Goal: Transaction & Acquisition: Obtain resource

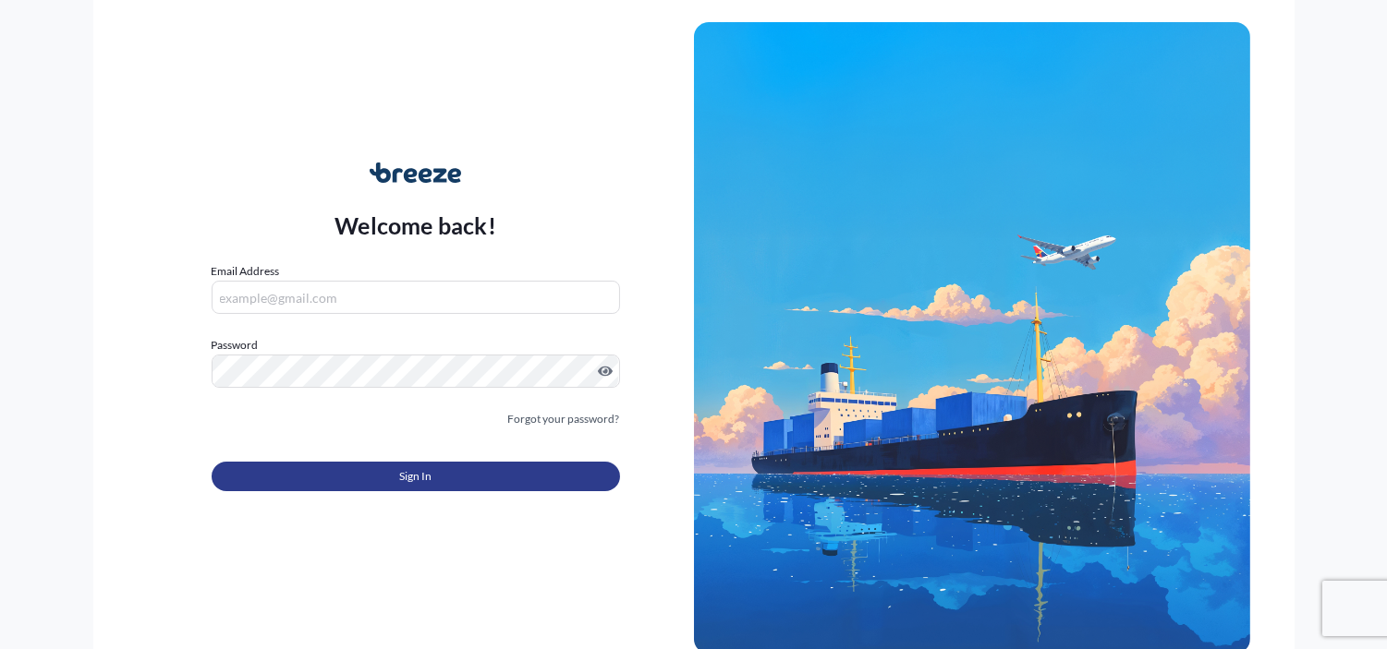
type input "[EMAIL_ADDRESS][DOMAIN_NAME]"
click at [519, 480] on button "Sign In" at bounding box center [416, 477] width 408 height 30
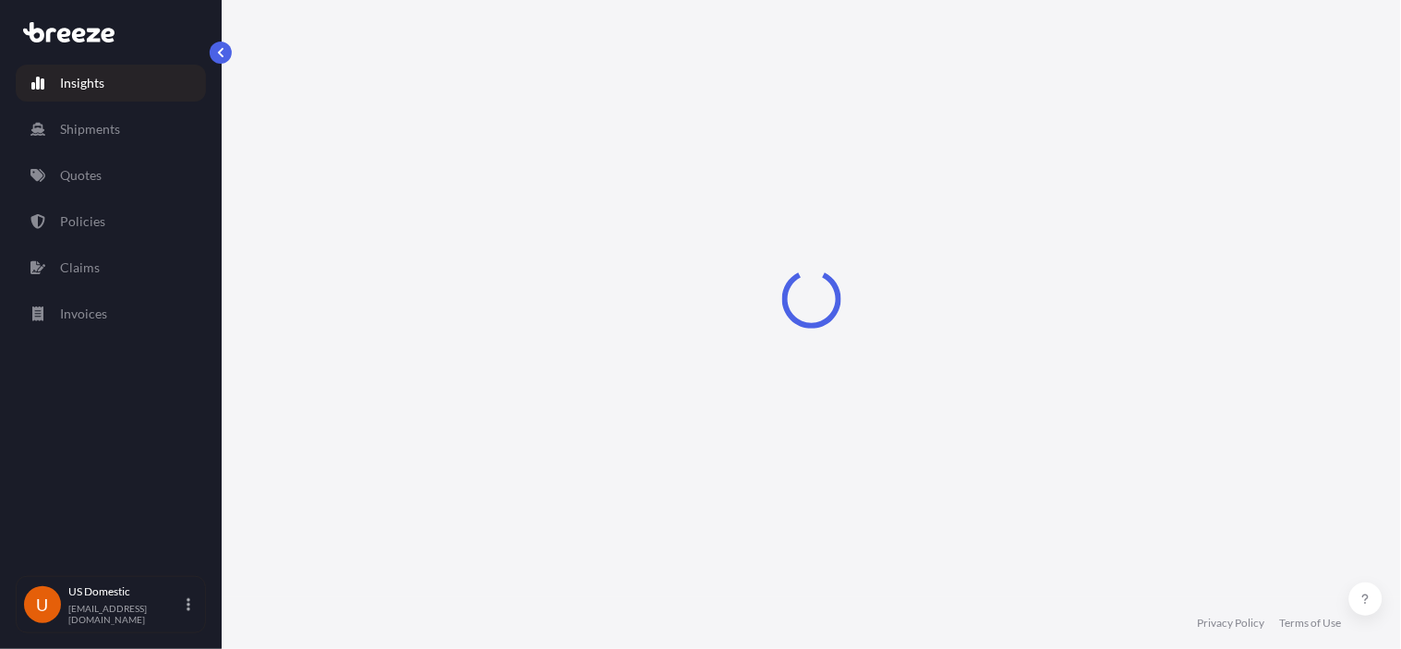
select select "2025"
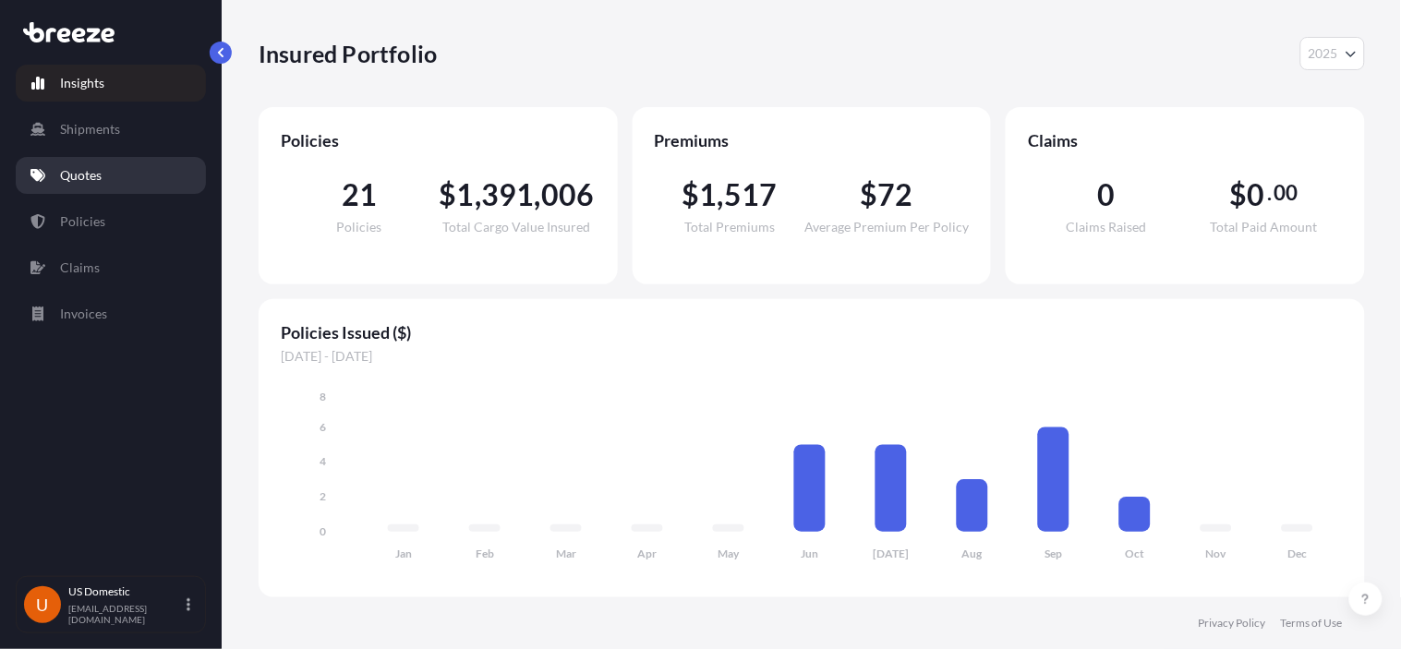
click at [109, 172] on link "Quotes" at bounding box center [111, 175] width 190 height 37
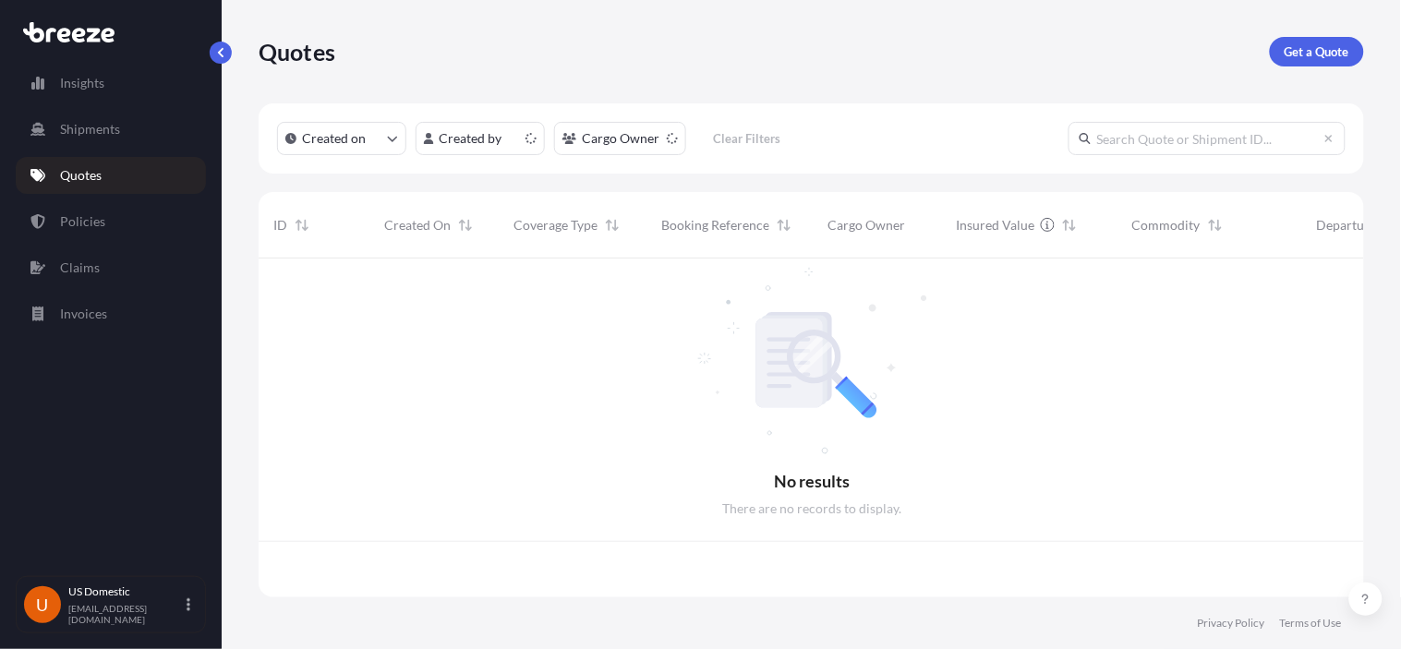
scroll to position [334, 1091]
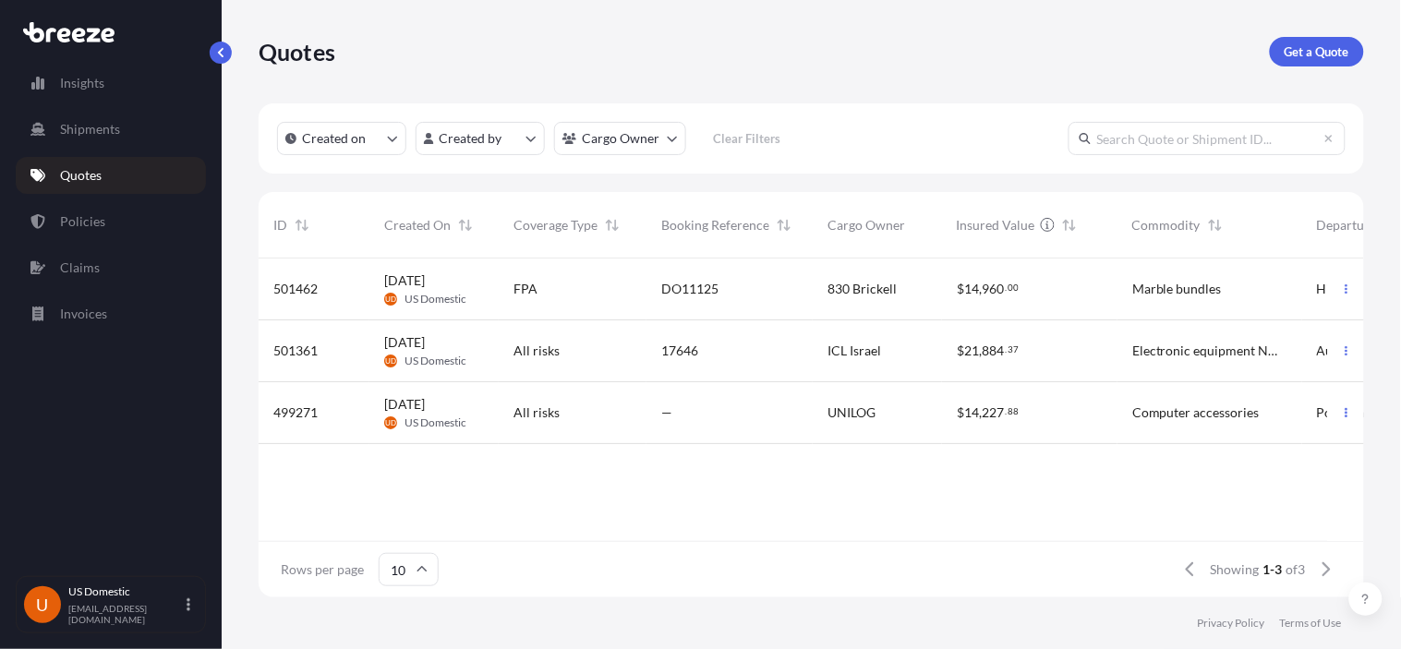
click at [1173, 134] on input "text" at bounding box center [1207, 138] width 277 height 33
paste input "501462"
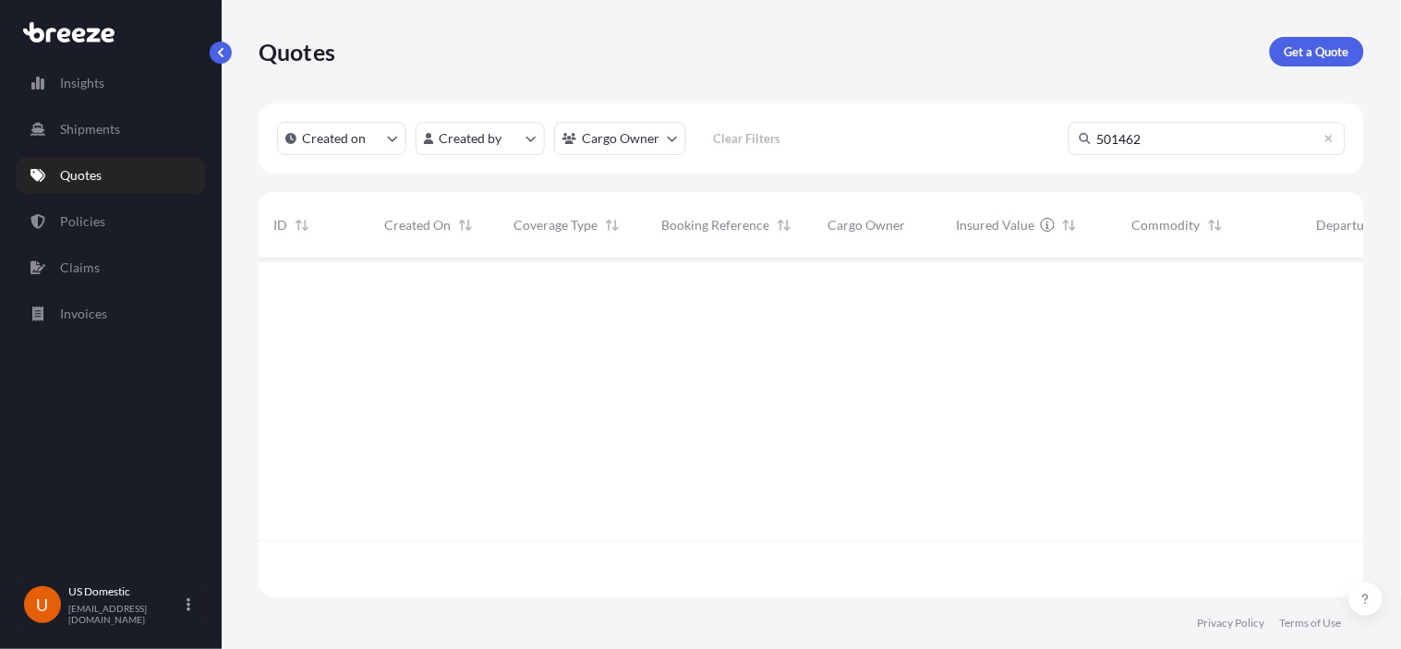
type input "501462"
click at [473, 290] on div "[DATE] UD US Domestic" at bounding box center [434, 289] width 100 height 35
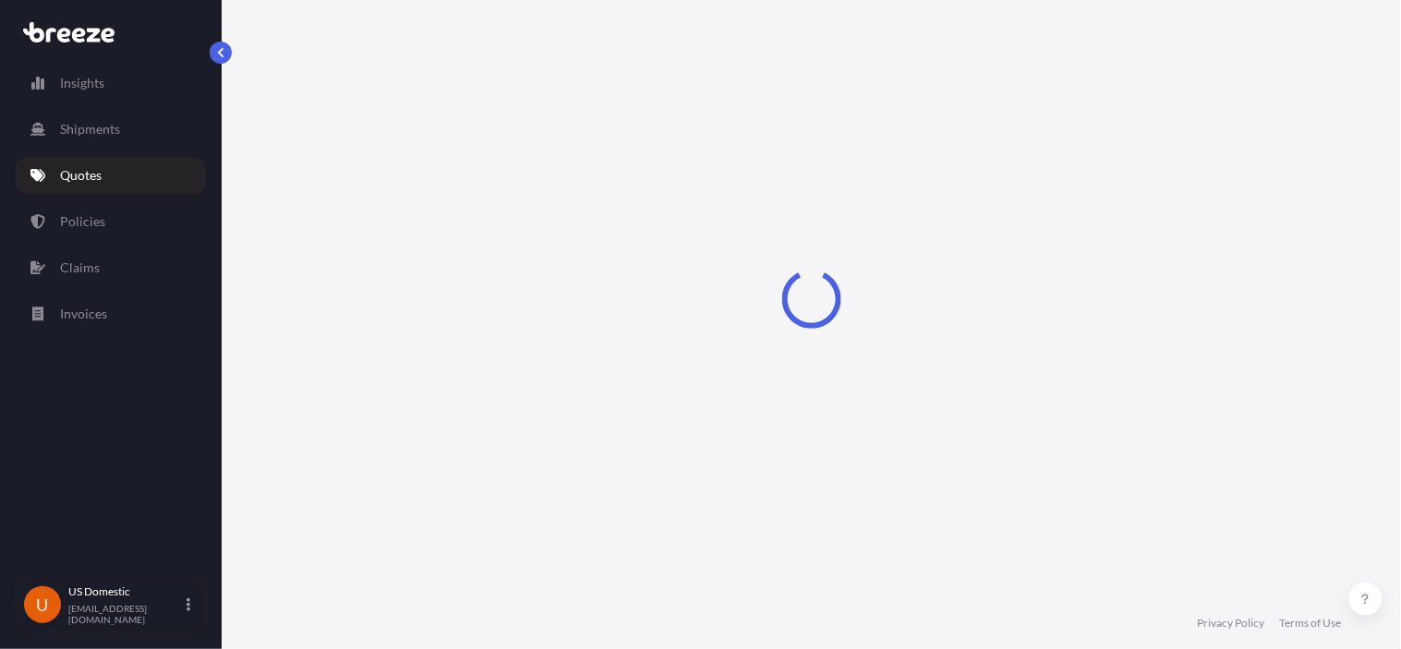
select select "Road"
select select "2"
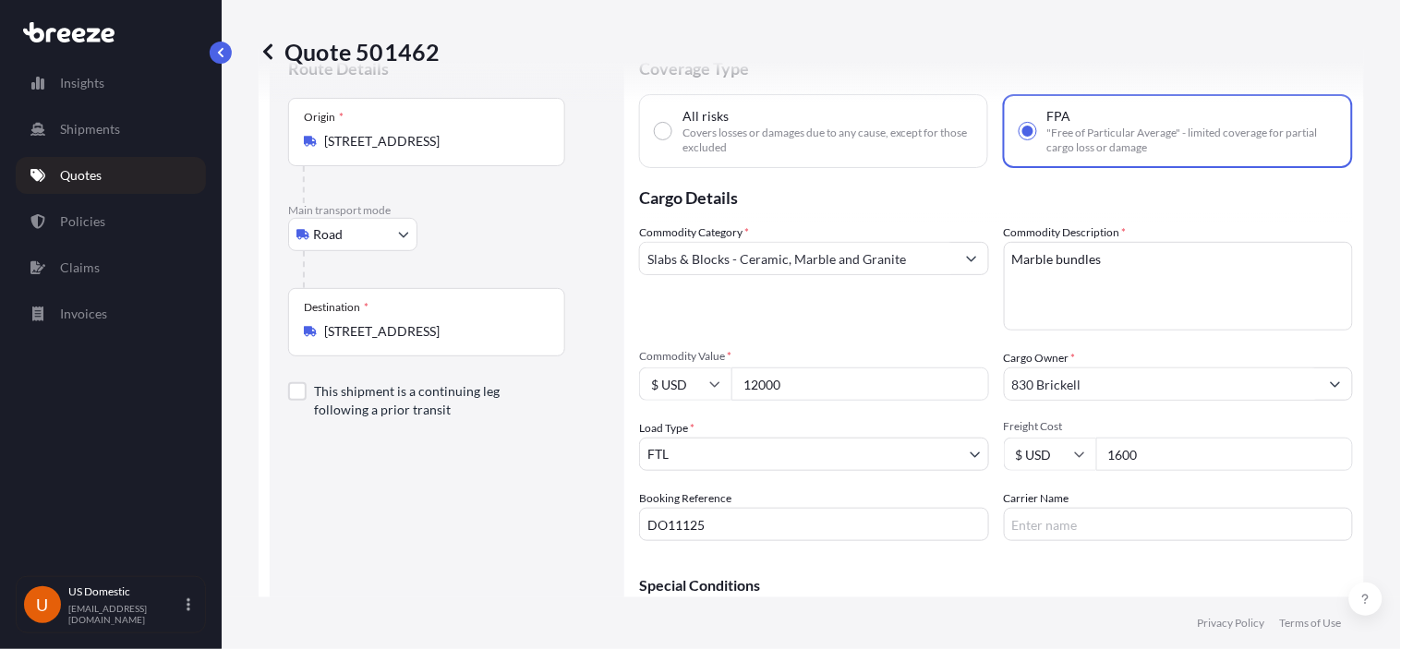
scroll to position [69, 0]
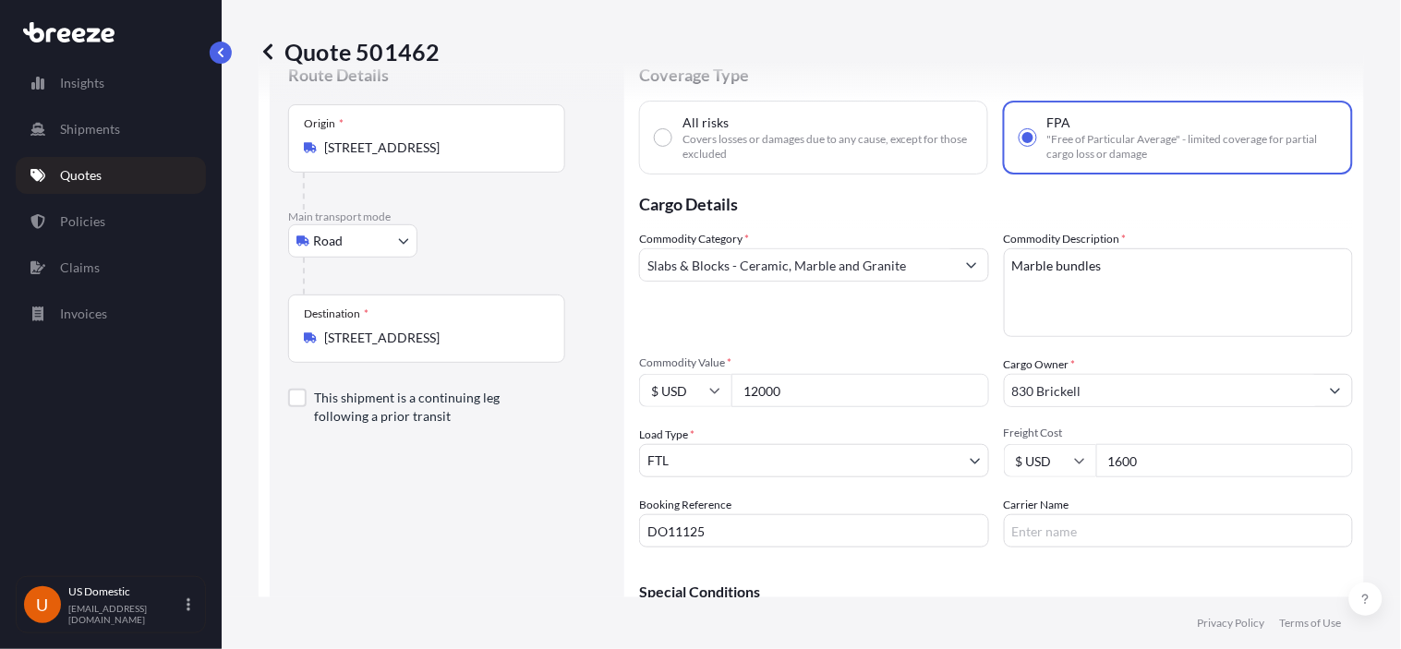
click at [897, 328] on div "Commodity Category * Slabs & Blocks - Ceramic, Marble and Granite" at bounding box center [814, 283] width 350 height 107
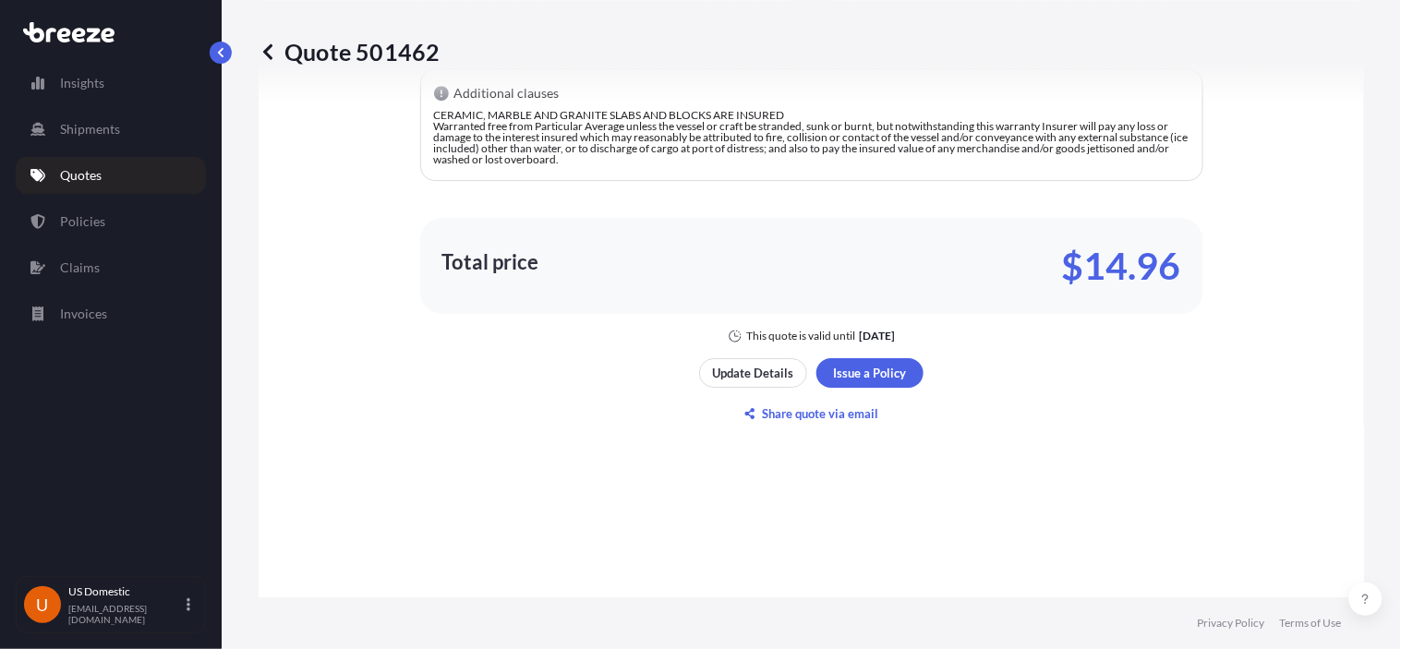
scroll to position [1404, 0]
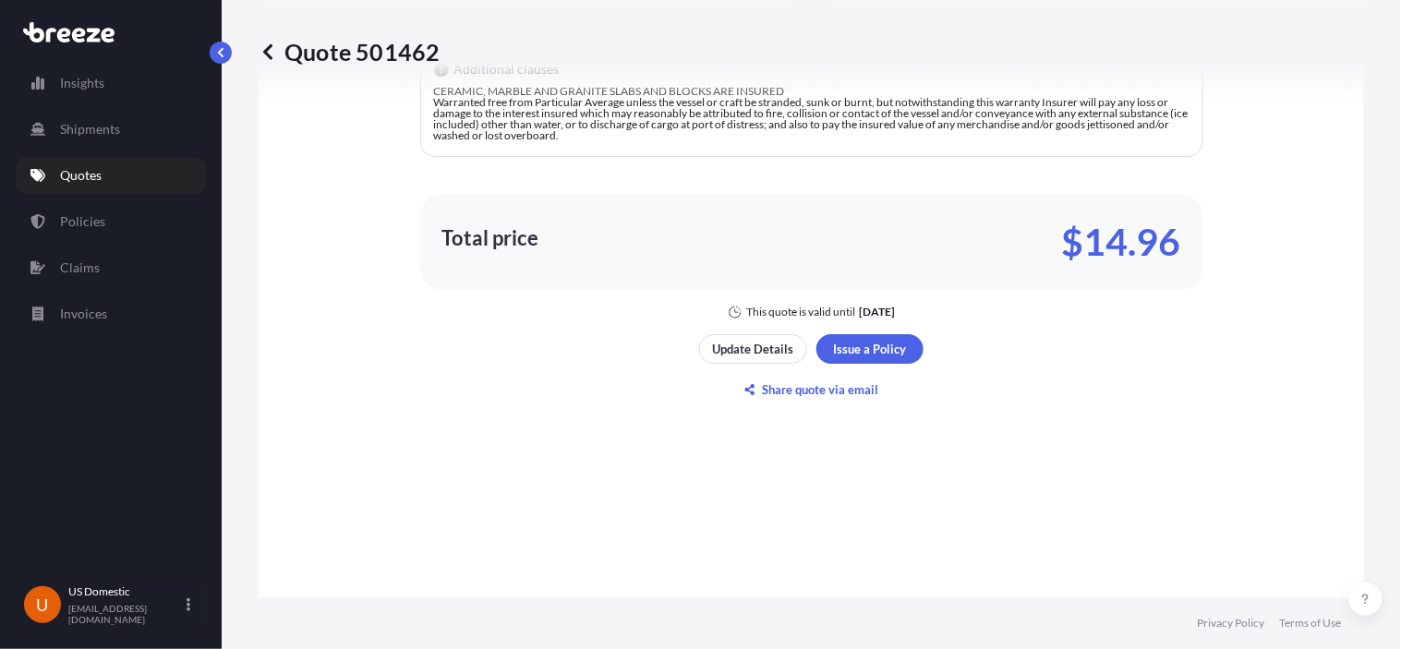
click at [927, 434] on div "Here's your insurance offer FPA Commodity Category Slabs & Blocks - Ceramic, Ma…" at bounding box center [812, 86] width 1054 height 1319
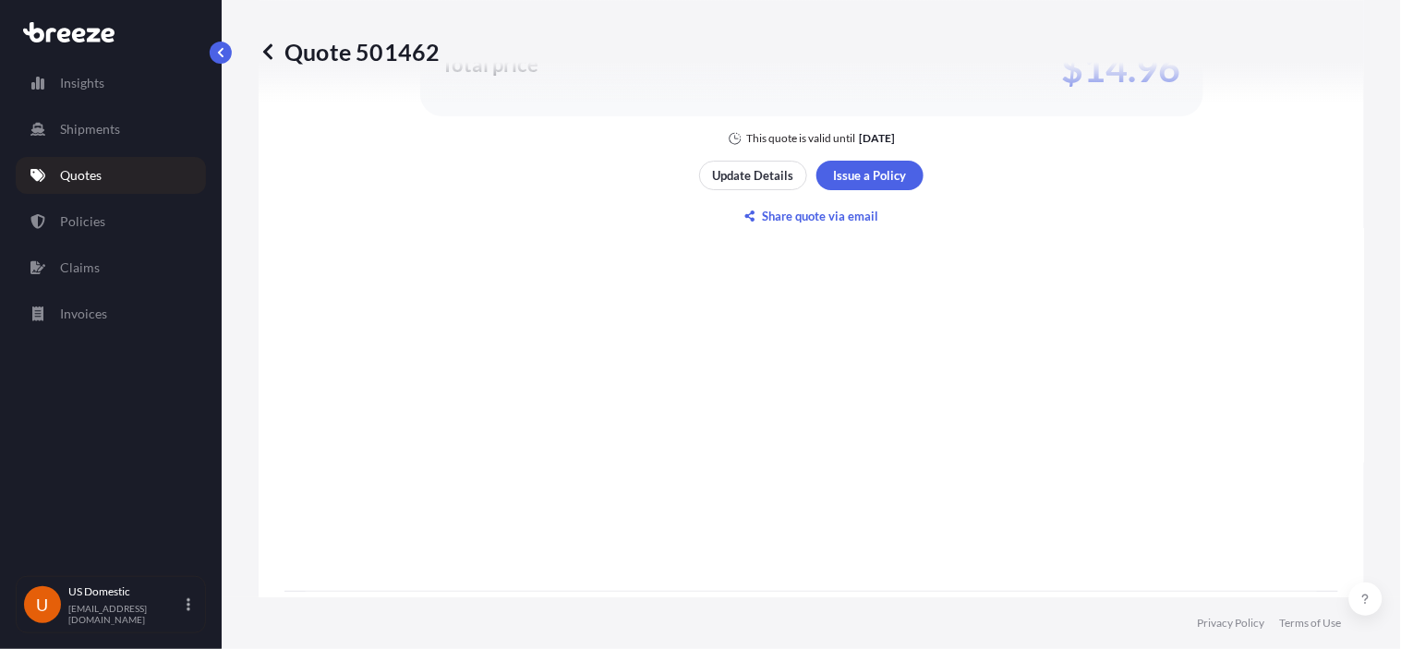
scroll to position [1655, 0]
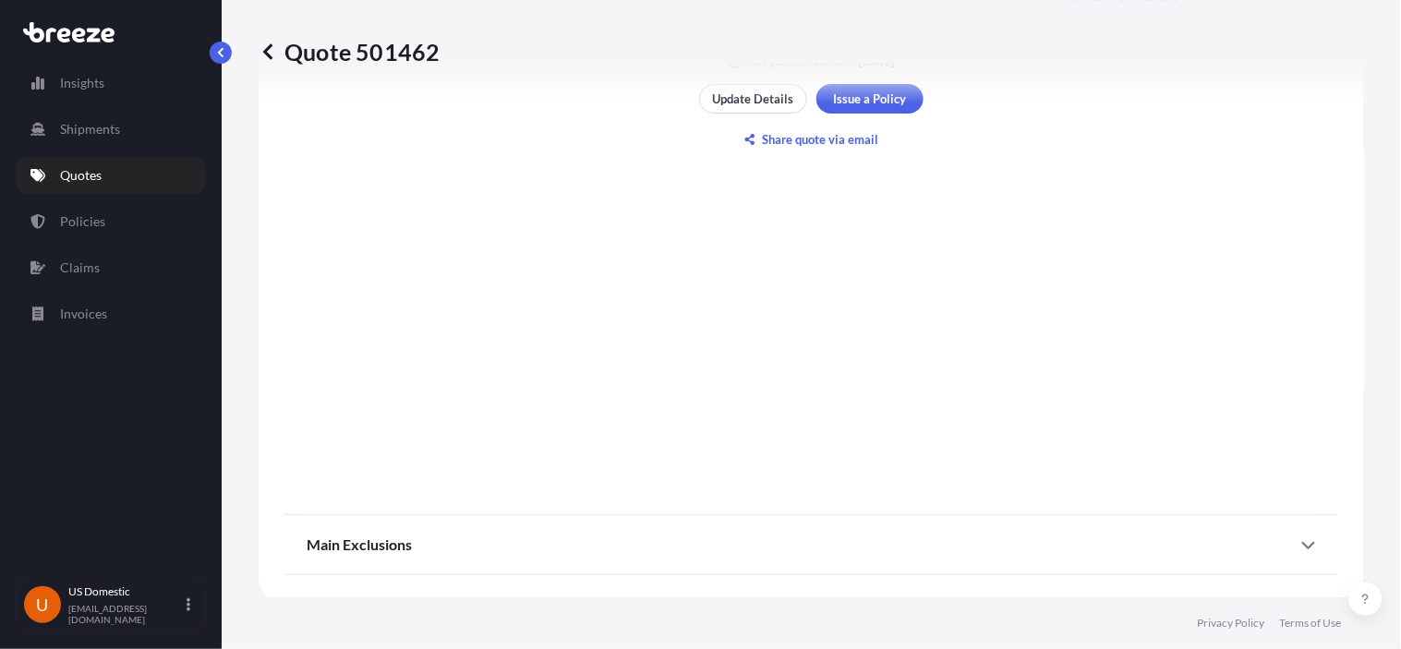
click at [881, 93] on div "Quote 501462" at bounding box center [812, 51] width 1106 height 103
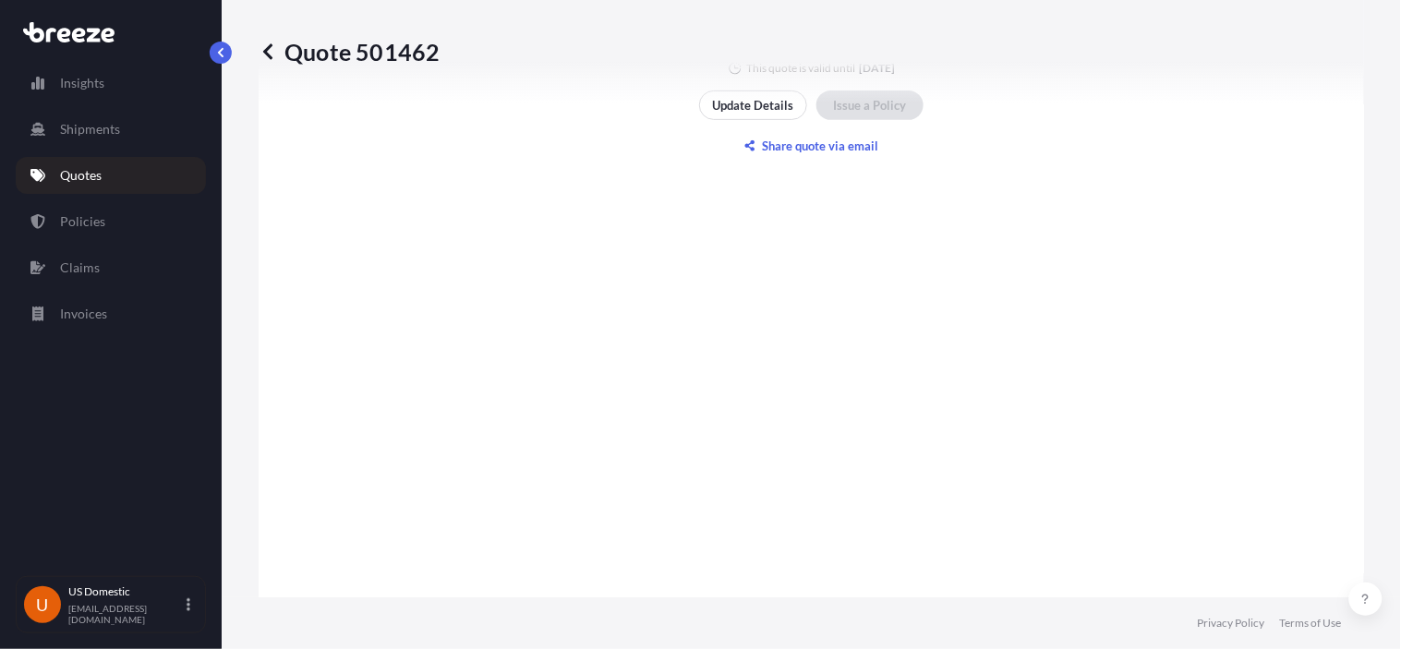
scroll to position [1678, 0]
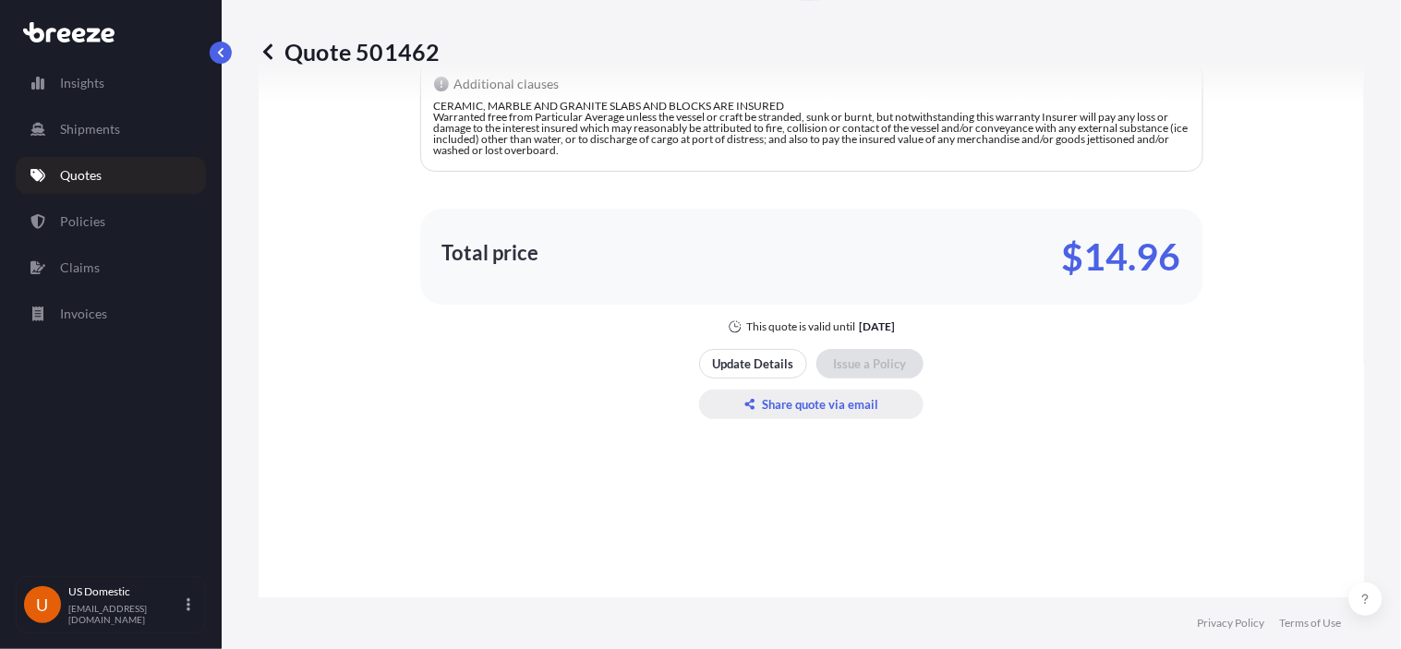
click at [774, 403] on p "Share quote via email" at bounding box center [821, 404] width 116 height 18
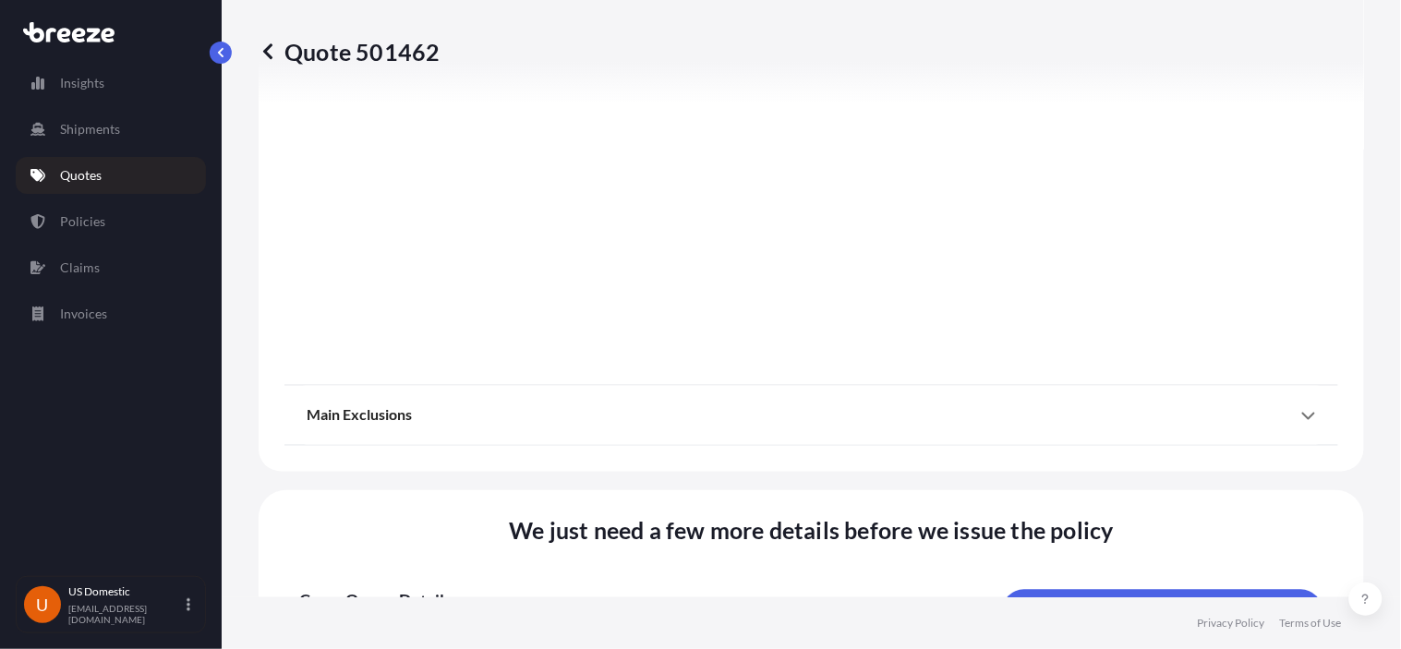
scroll to position [2806, 0]
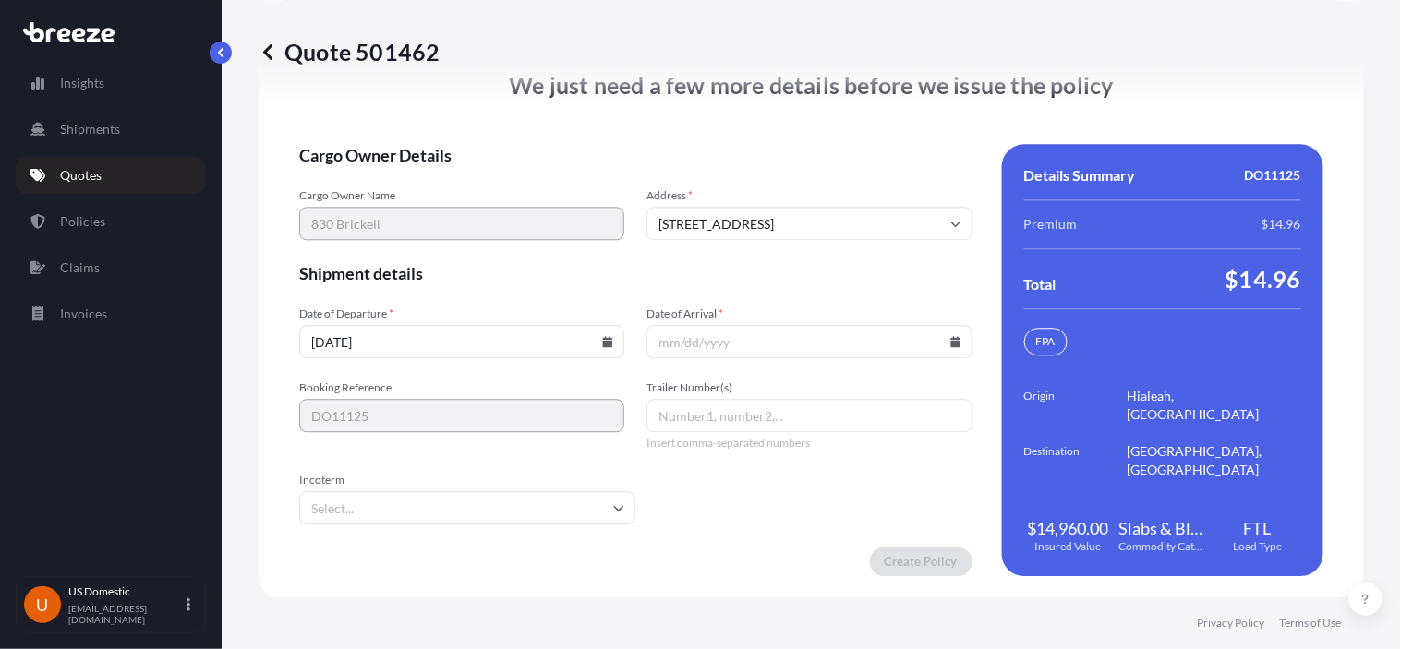
click at [951, 337] on icon at bounding box center [956, 341] width 10 height 11
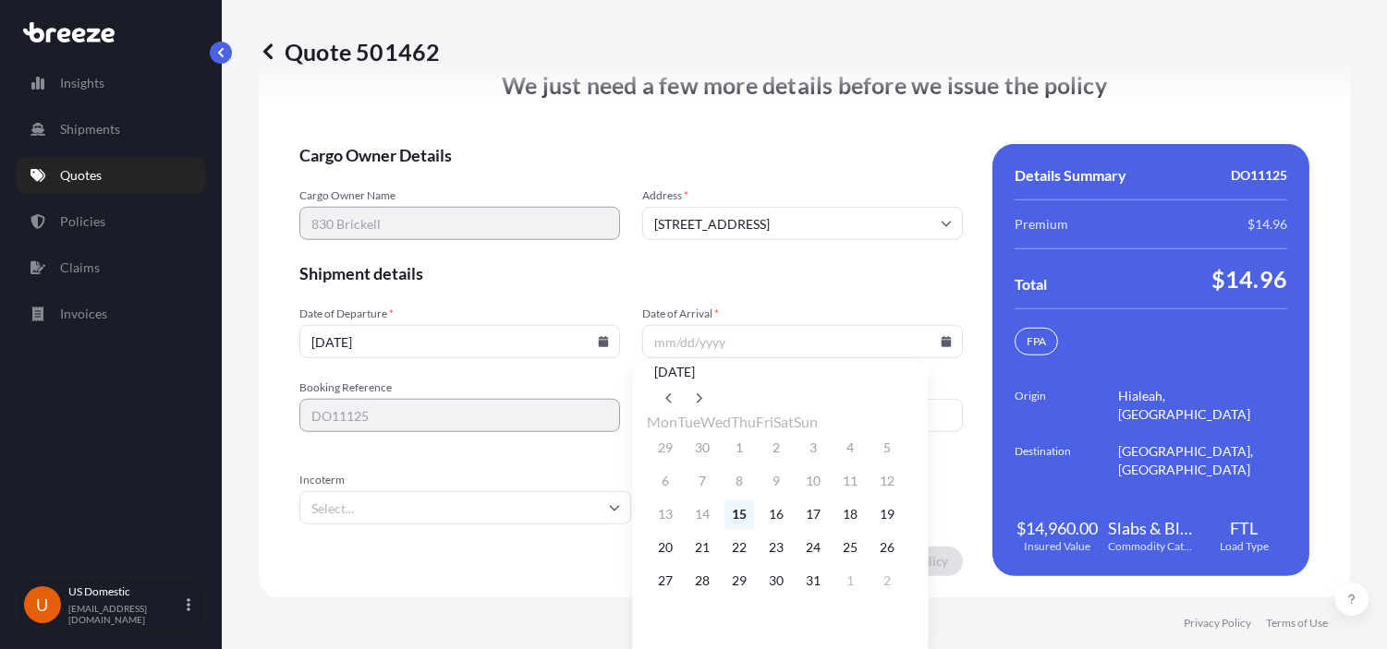
click at [754, 529] on button "15" at bounding box center [739, 515] width 30 height 30
type input "[DATE]"
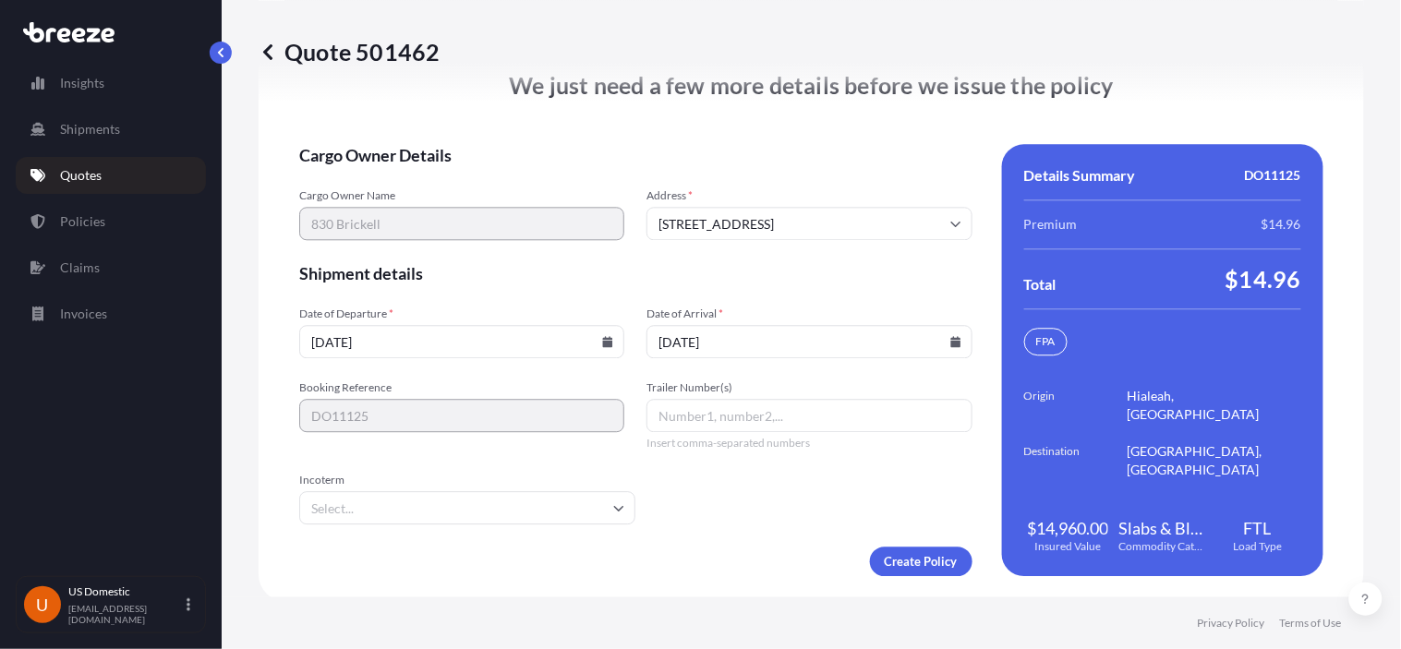
click at [460, 307] on span "Date of Departure *" at bounding box center [461, 314] width 325 height 15
click at [460, 325] on input "[DATE]" at bounding box center [461, 341] width 325 height 33
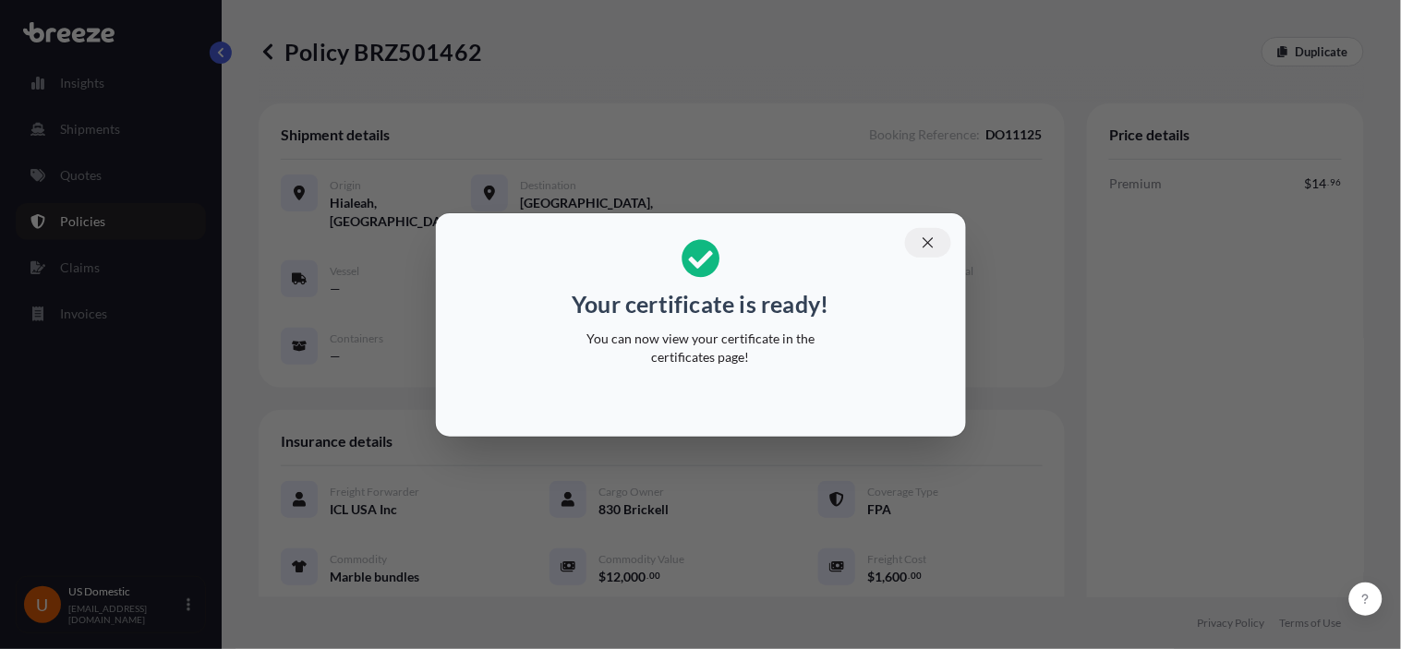
click at [930, 244] on icon "button" at bounding box center [928, 243] width 17 height 17
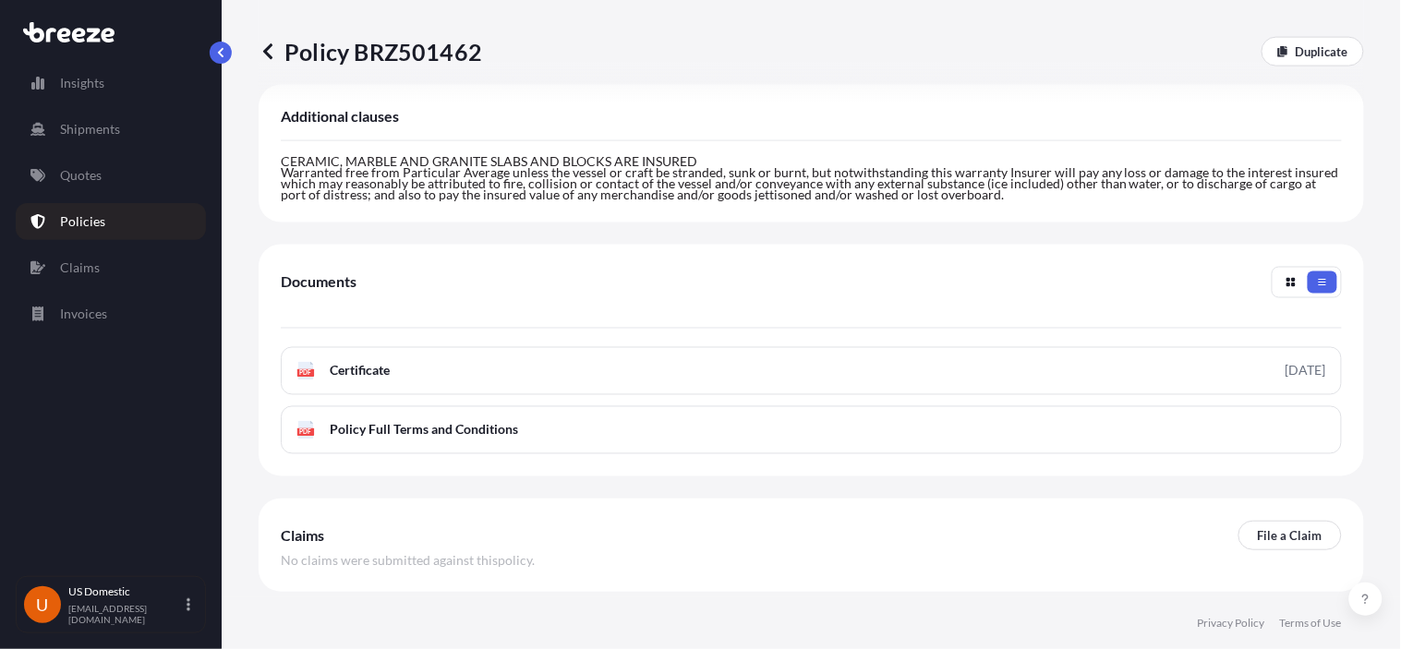
scroll to position [615, 0]
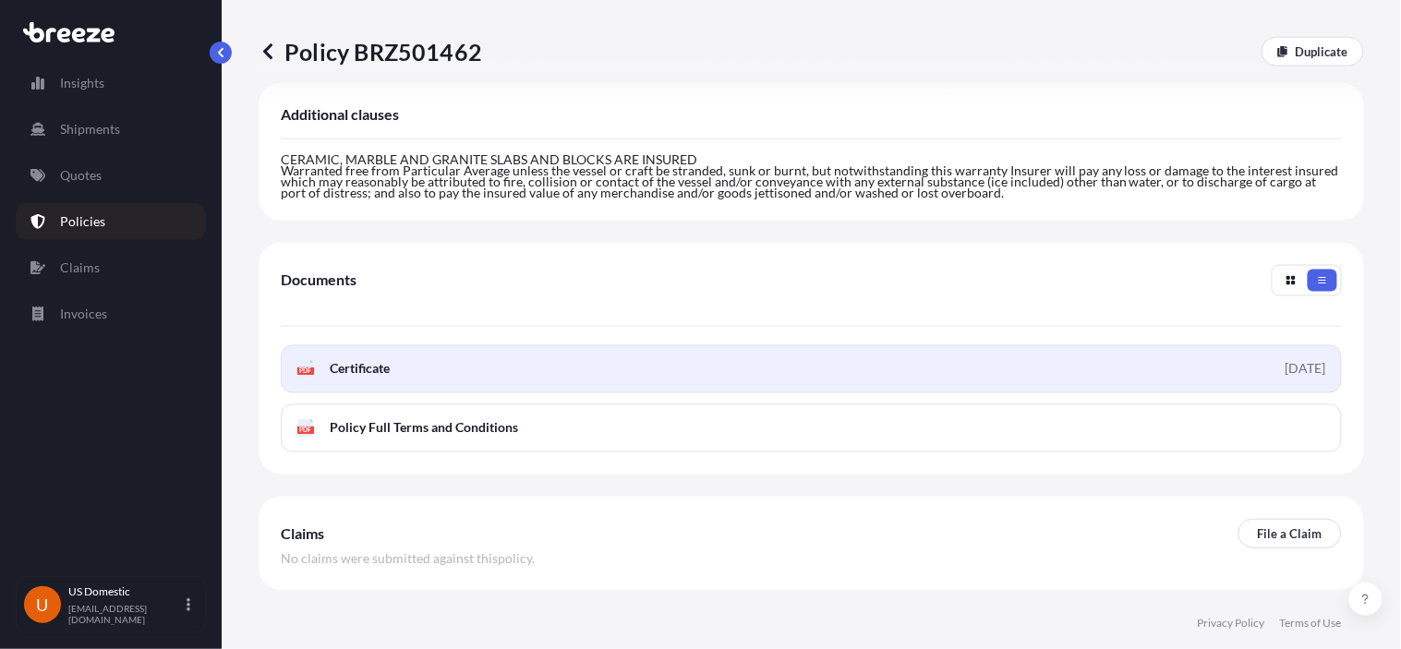
click at [705, 349] on link "PDF Certificate [DATE]" at bounding box center [811, 369] width 1061 height 48
